Goal: Task Accomplishment & Management: Use online tool/utility

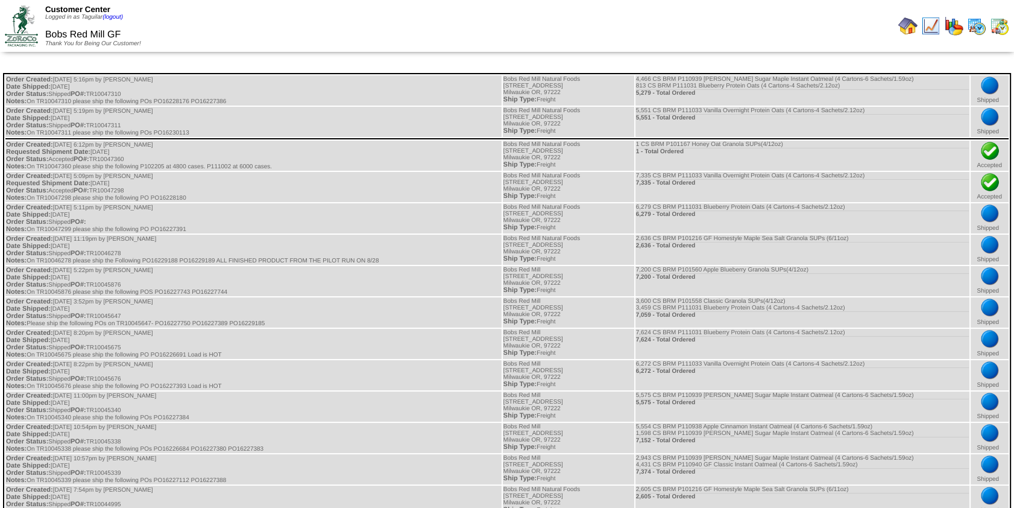
click at [902, 23] on img at bounding box center [907, 25] width 19 height 19
click at [907, 25] on img at bounding box center [907, 25] width 19 height 19
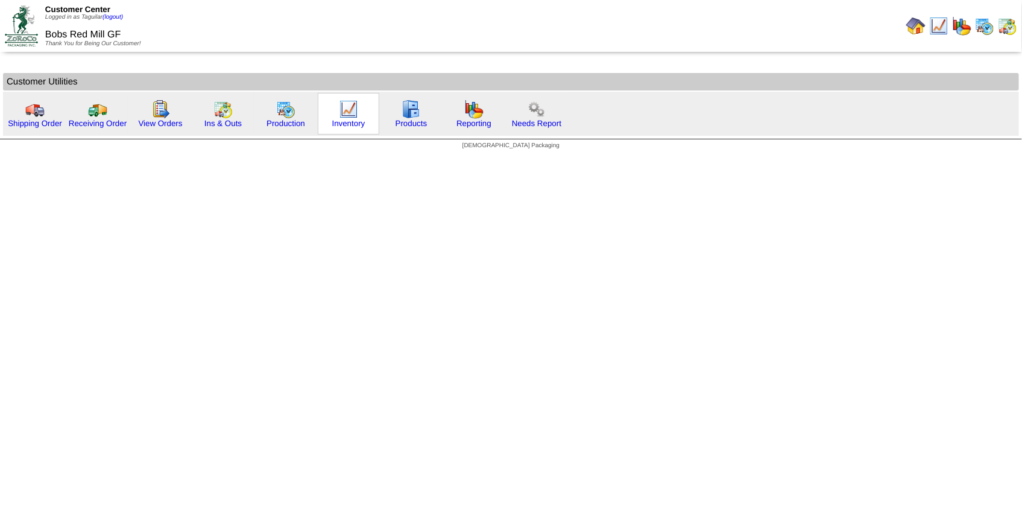
click at [352, 115] on img at bounding box center [348, 108] width 19 height 19
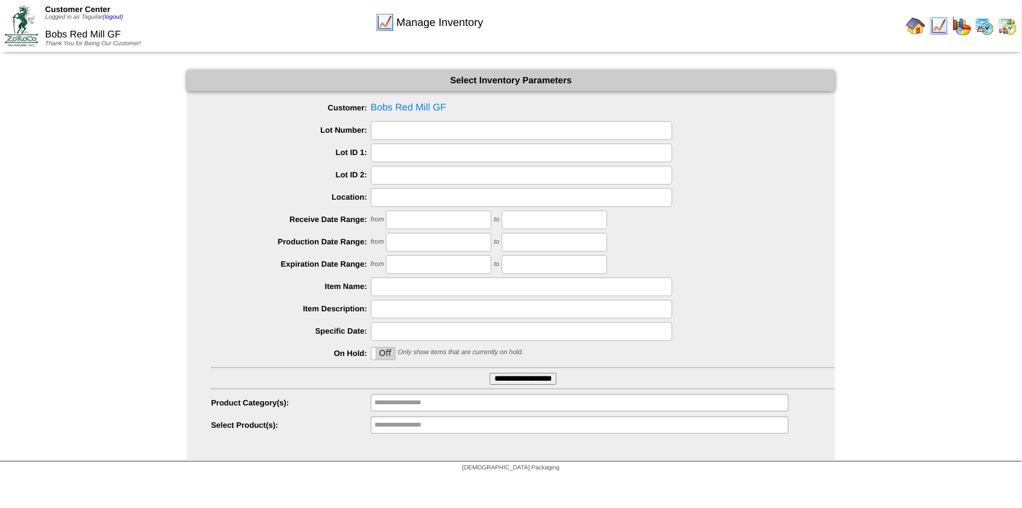
click at [543, 376] on input "**********" at bounding box center [522, 379] width 67 height 12
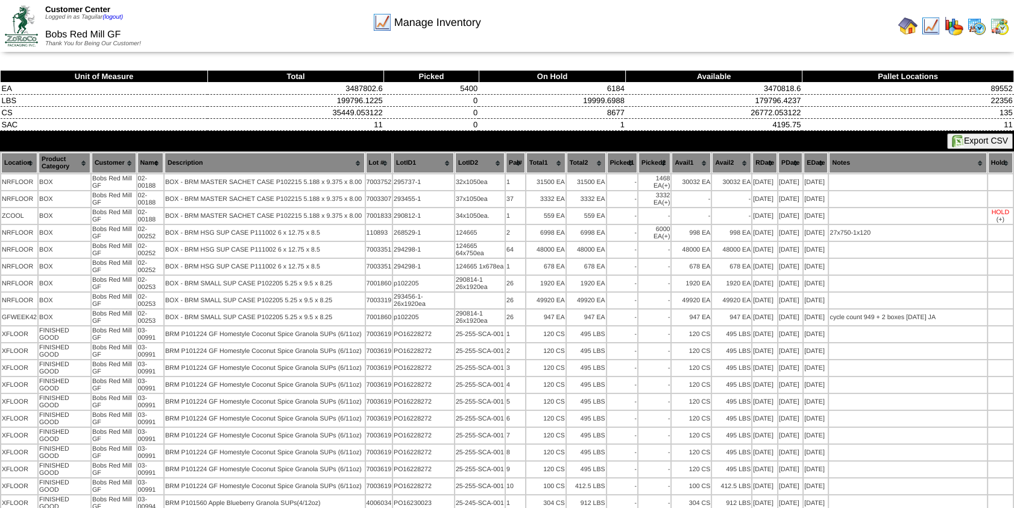
click at [966, 133] on button "Export CSV" at bounding box center [980, 141] width 66 height 16
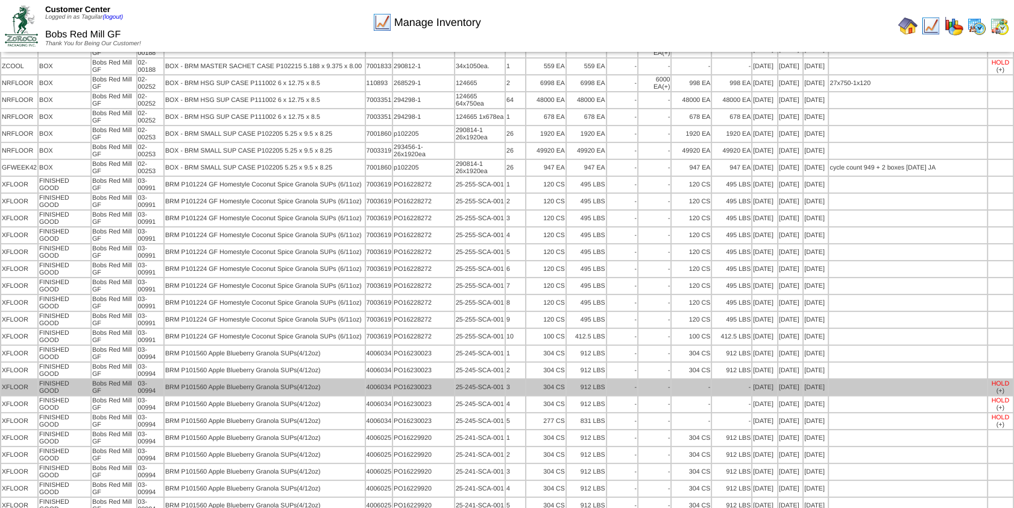
scroll to position [164, 0]
